Goal: Find specific page/section: Find specific page/section

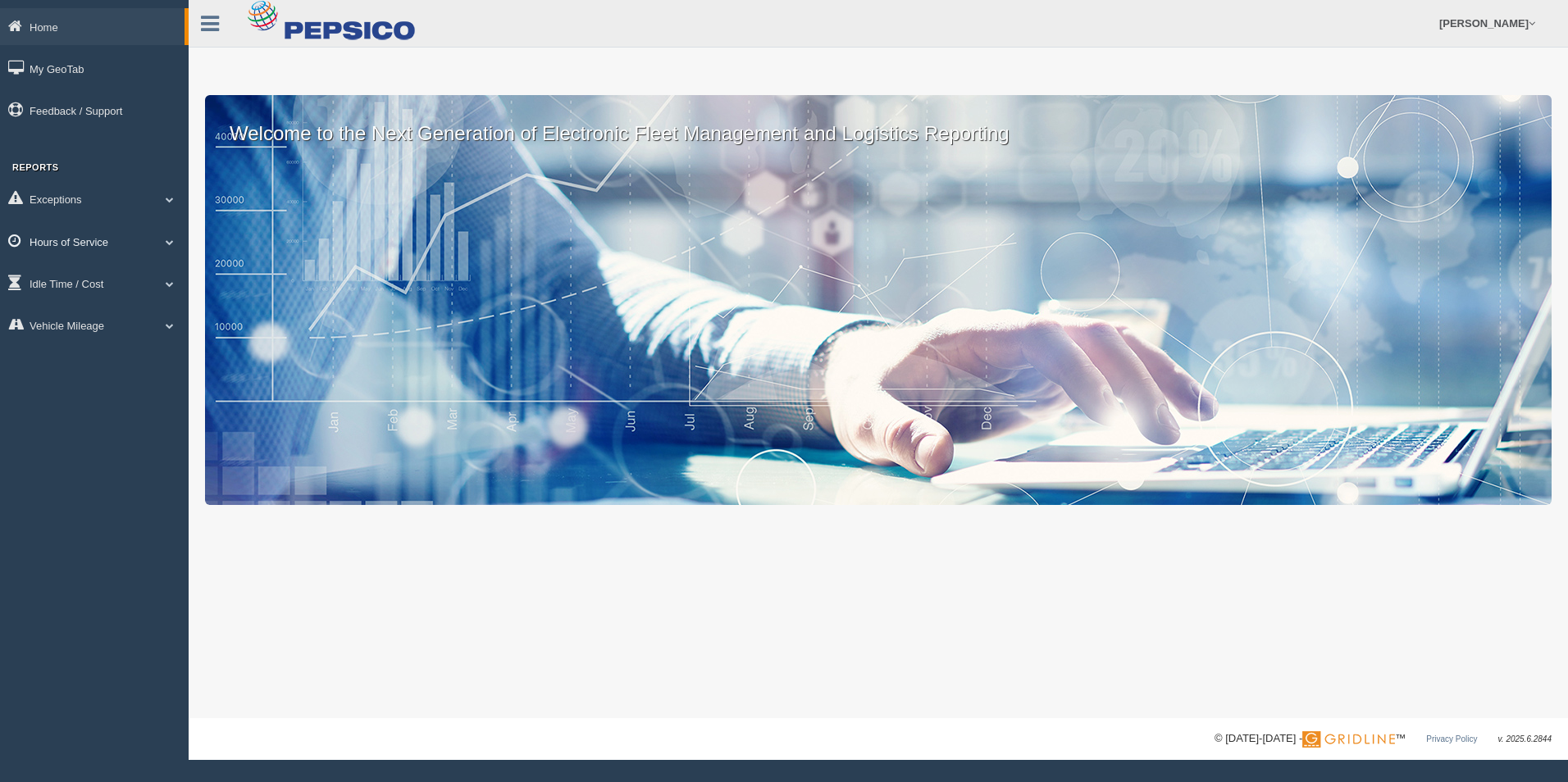
click at [167, 238] on span at bounding box center [170, 242] width 21 height 8
click at [156, 280] on link "HOS Explanation Reports" at bounding box center [107, 279] width 155 height 30
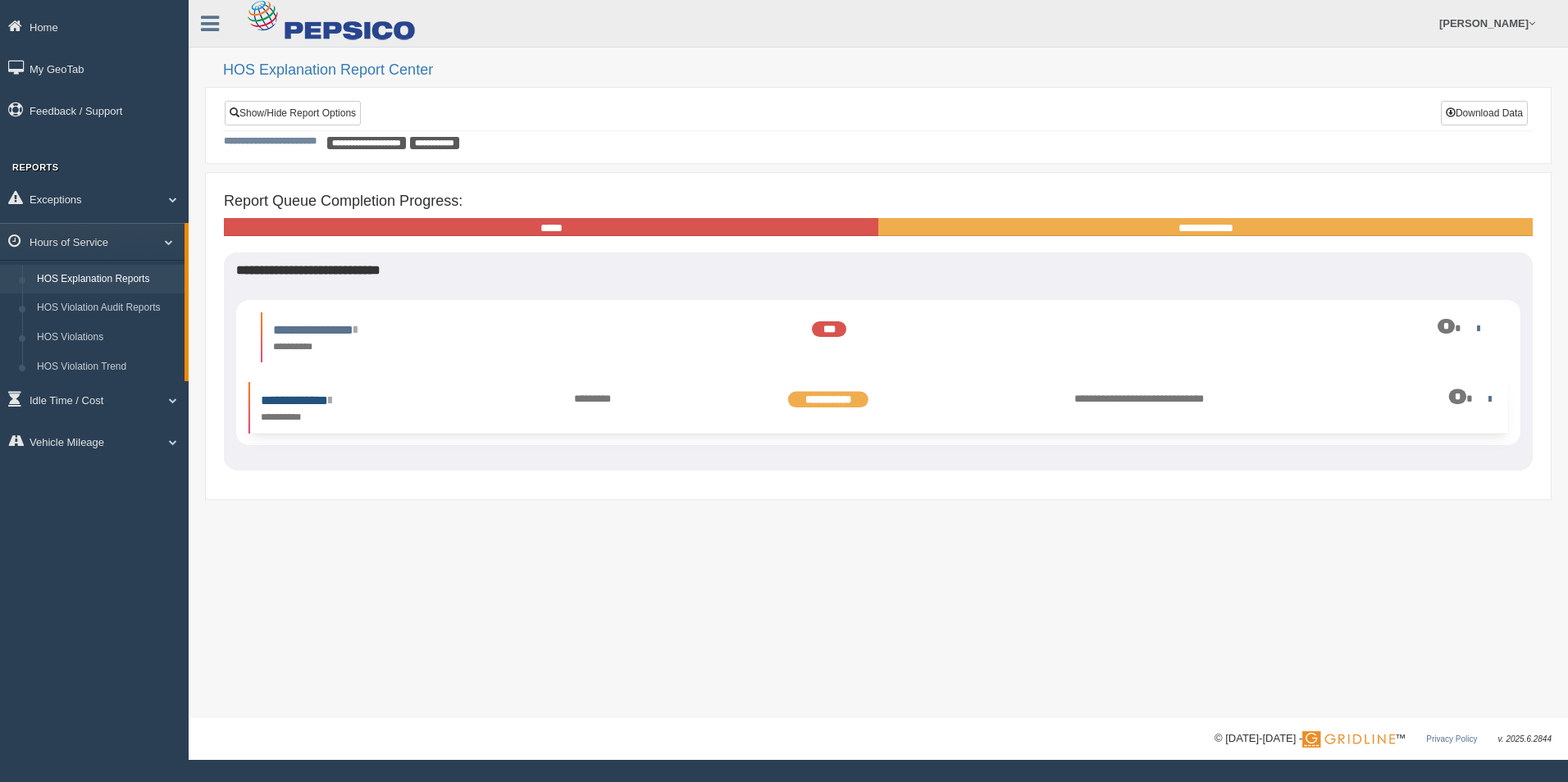
click at [331, 404] on link "**********" at bounding box center [296, 400] width 70 height 13
click at [346, 330] on link "**********" at bounding box center [303, 330] width 86 height 13
